Goal: Task Accomplishment & Management: Manage account settings

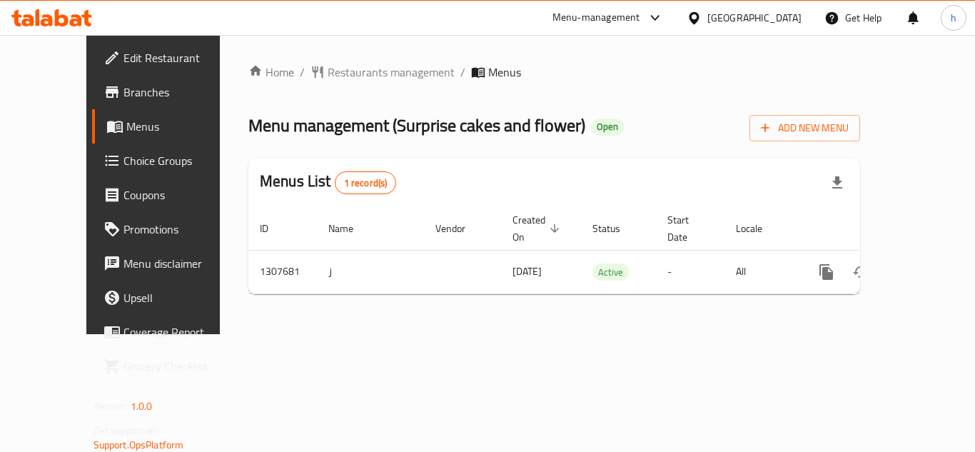
click at [123, 164] on span "Choice Groups" at bounding box center [180, 160] width 114 height 17
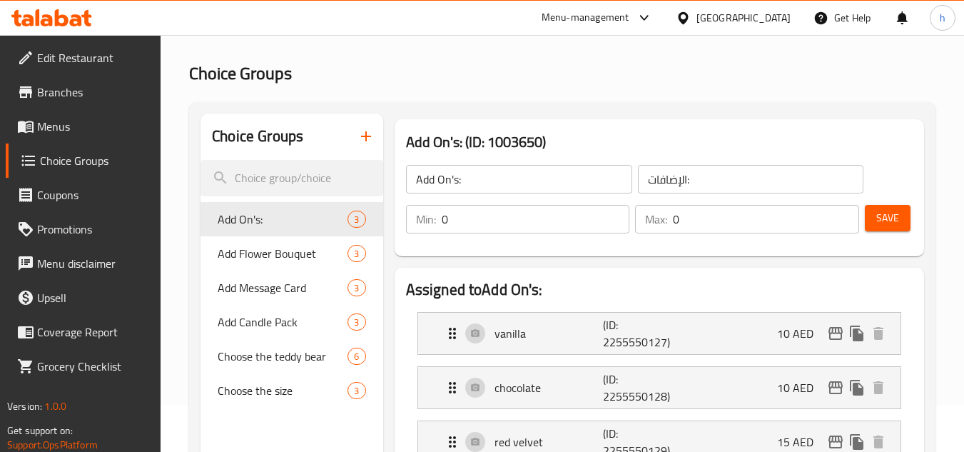
scroll to position [143, 0]
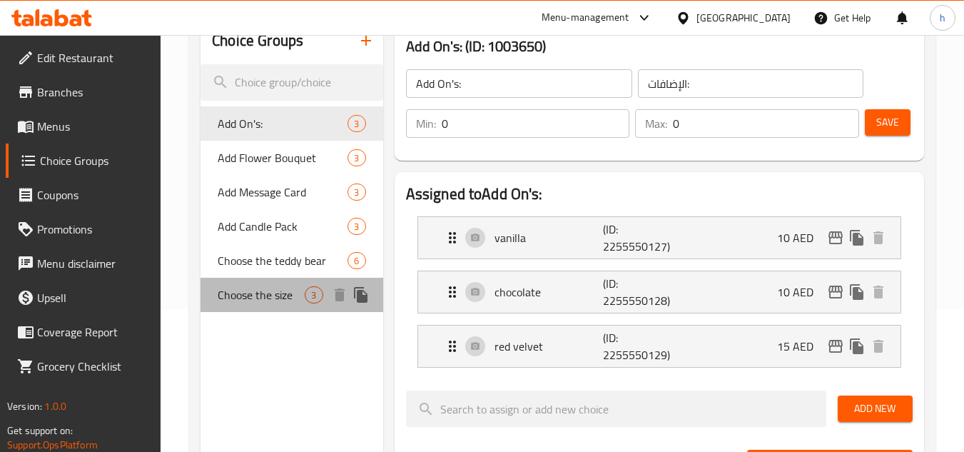
click at [259, 294] on span "Choose the size" at bounding box center [261, 294] width 87 height 17
type input "Choose the size"
type input "اختر الحجم"
type input "1"
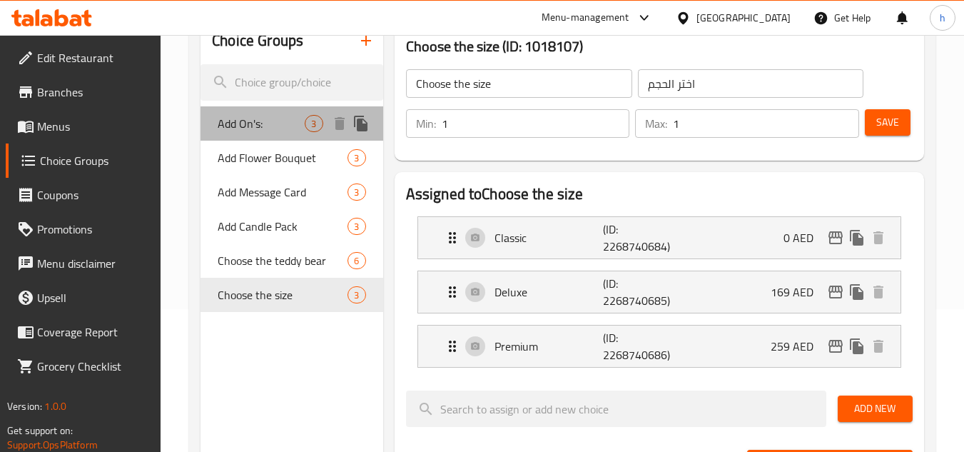
click at [252, 125] on span "Add On's:" at bounding box center [261, 123] width 87 height 17
type input "Add On's:"
type input "الإضافات:"
type input "0"
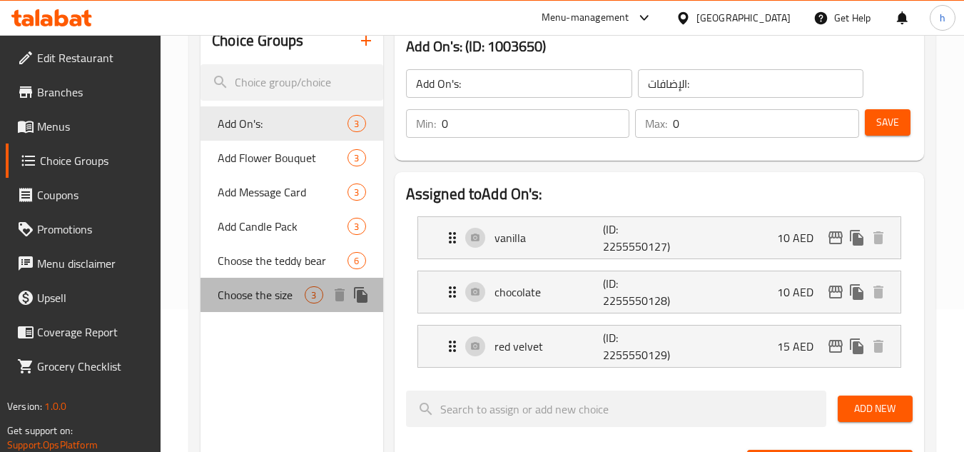
click at [241, 296] on span "Choose the size" at bounding box center [261, 294] width 87 height 17
type input "Choose the size"
type input "اختر الحجم"
type input "1"
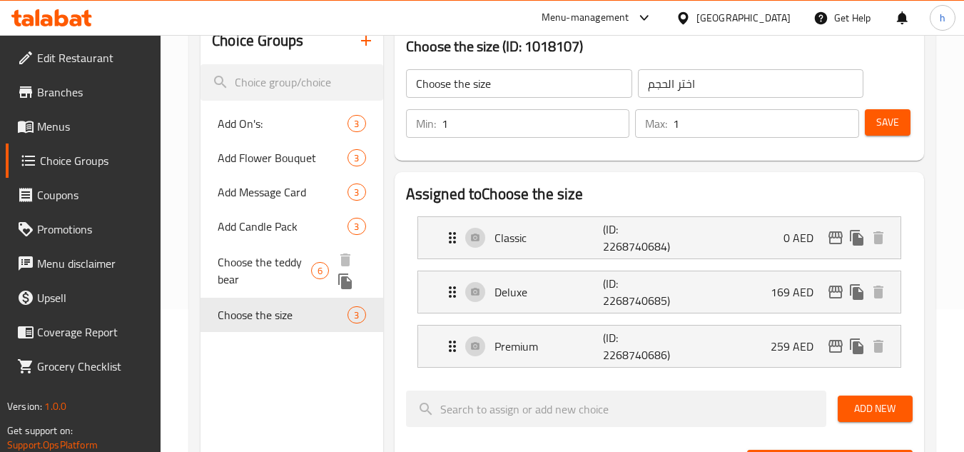
click at [269, 263] on span "Choose the teddy bear" at bounding box center [265, 270] width 94 height 34
type input "Choose the teddy bear"
type input "اختر دبدوب"
type input "0"
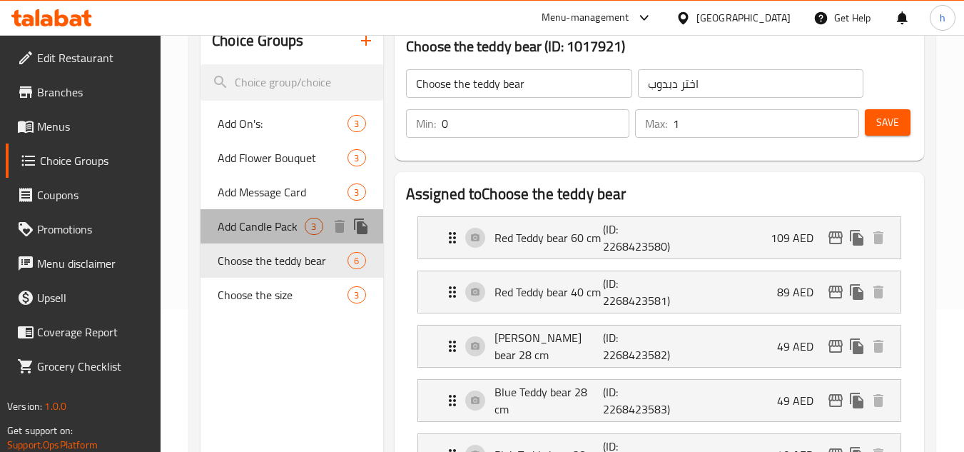
click at [258, 226] on span "Add Candle Pack" at bounding box center [261, 226] width 87 height 17
type input "Add Candle Pack"
type input "أضف حزمة الشموع"
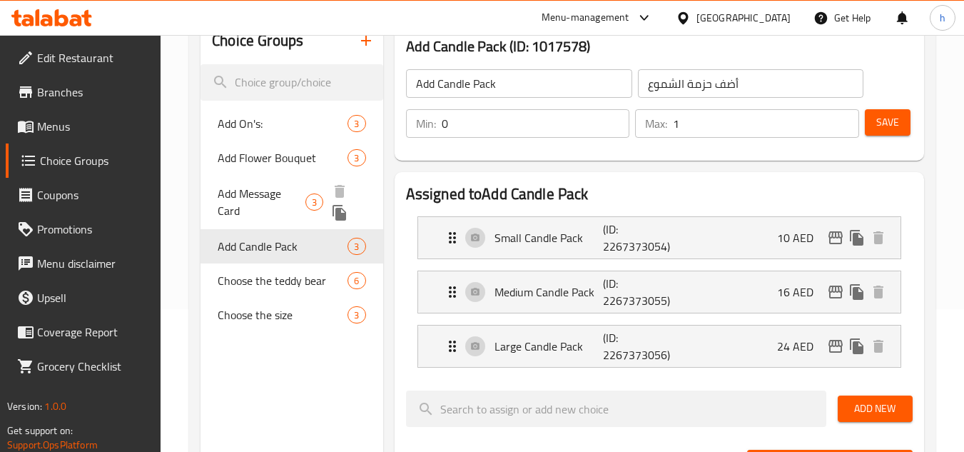
click at [267, 198] on span "Add Message Card" at bounding box center [262, 202] width 88 height 34
type input "Add Message Card"
type input "إضافة بطاقة رسالة"
type input "3"
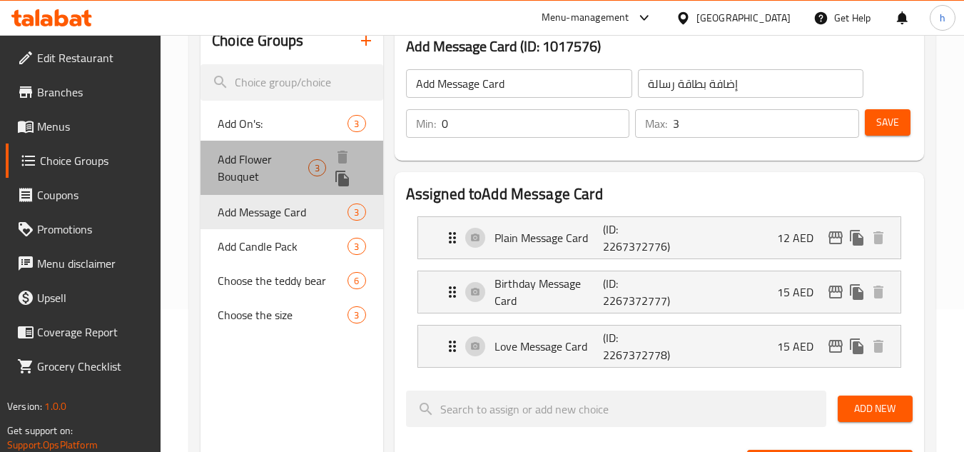
click at [266, 162] on span "Add Flower Bouquet" at bounding box center [263, 168] width 91 height 34
type input "Add Flower Bouquet"
type input "إضافة باقة زهور"
type input "1"
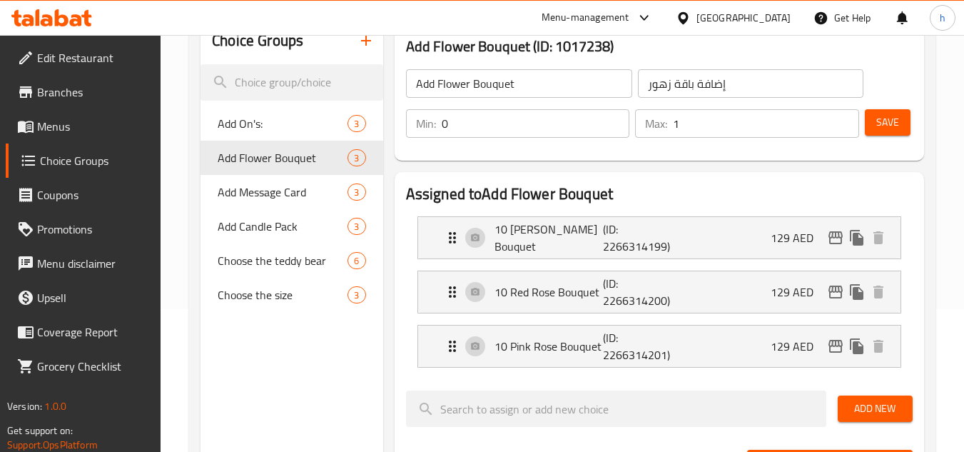
drag, startPoint x: 735, startPoint y: 11, endPoint x: 734, endPoint y: 30, distance: 18.6
click at [735, 12] on div "[GEOGRAPHIC_DATA]" at bounding box center [744, 18] width 94 height 16
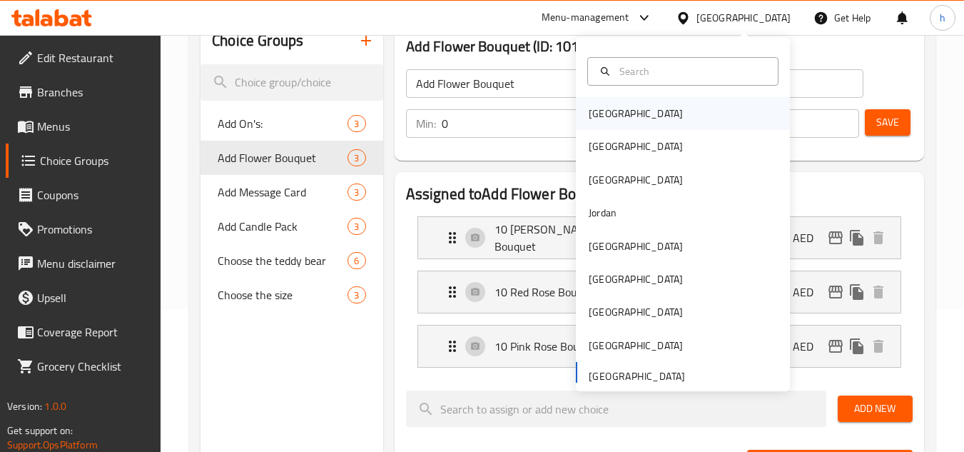
click at [597, 121] on div "[GEOGRAPHIC_DATA]" at bounding box center [636, 114] width 94 height 16
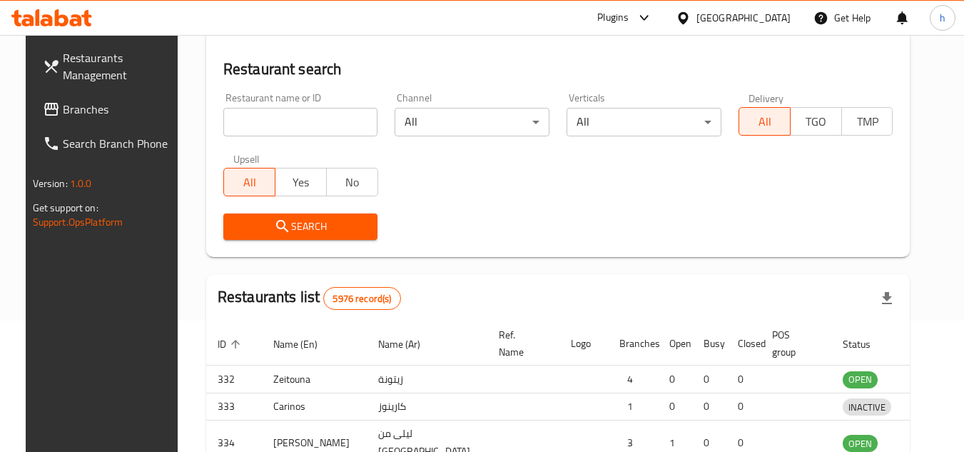
scroll to position [143, 0]
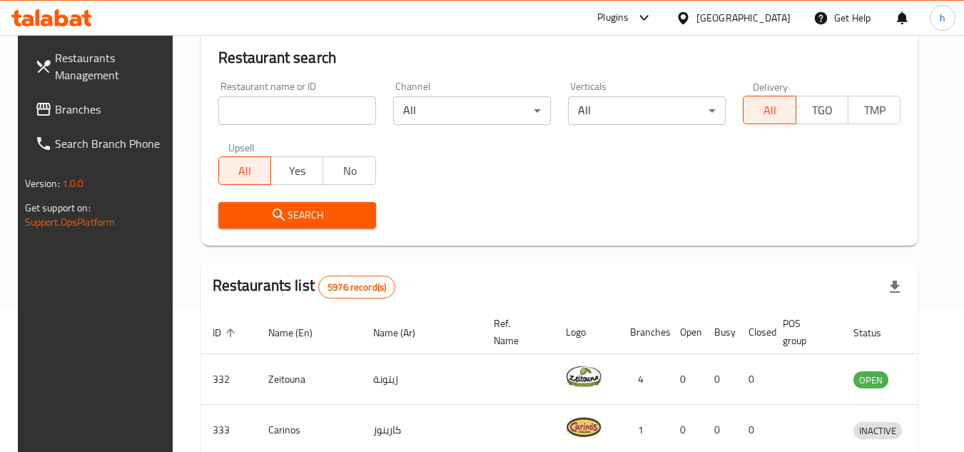
click at [87, 122] on link "Branches" at bounding box center [102, 109] width 156 height 34
